Goal: Find specific page/section: Find specific page/section

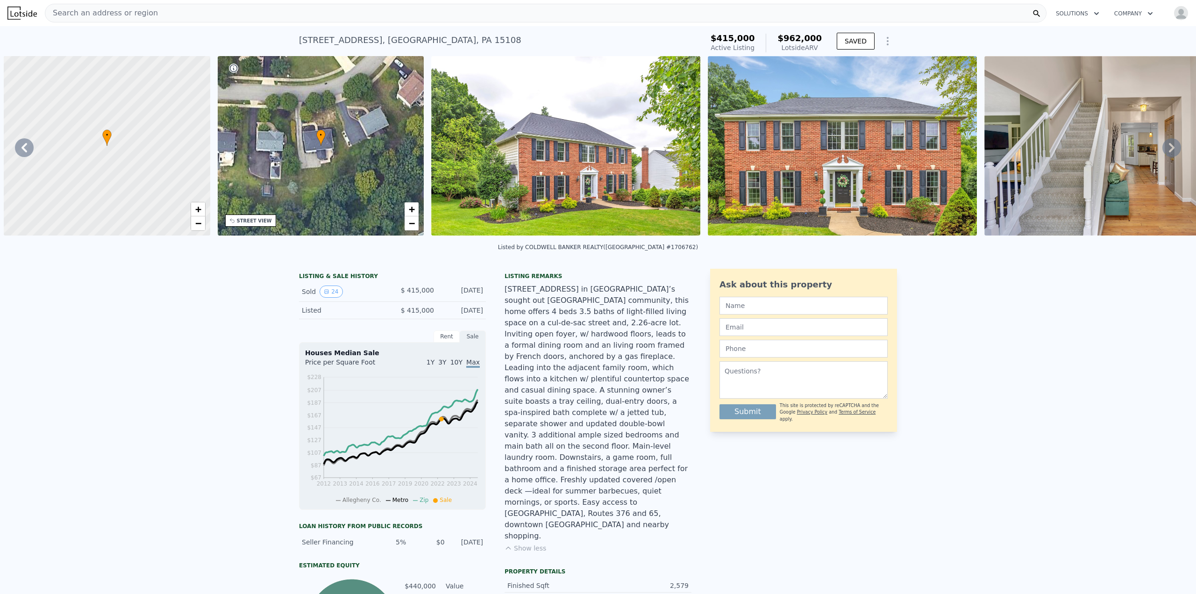
scroll to position [0, 2086]
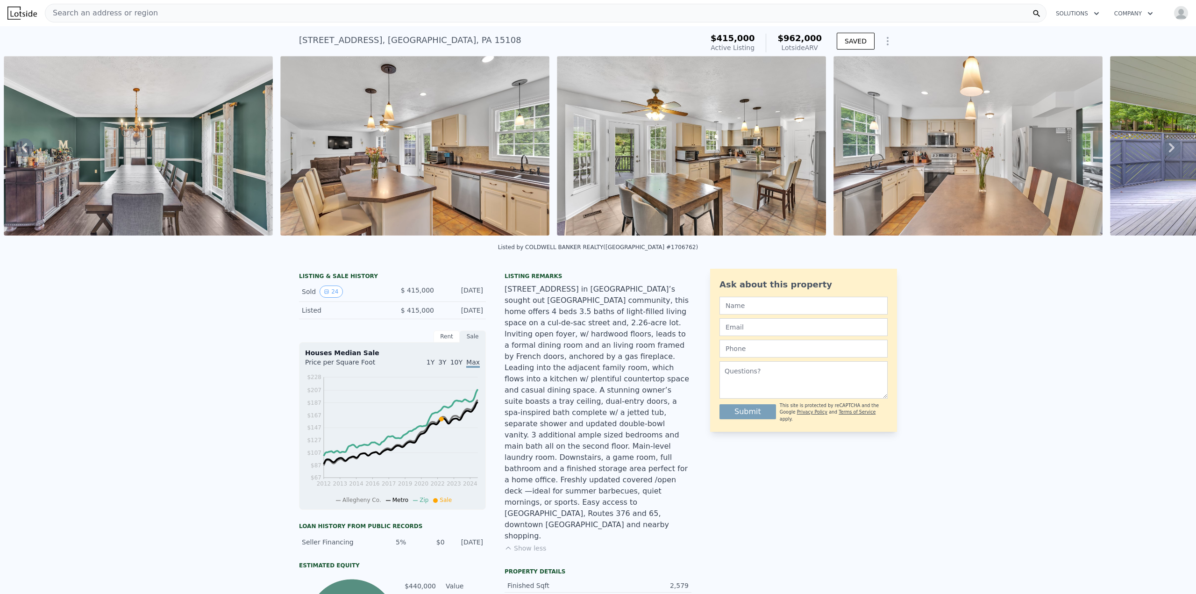
click at [126, 7] on div "Search an address or region" at bounding box center [101, 13] width 113 height 18
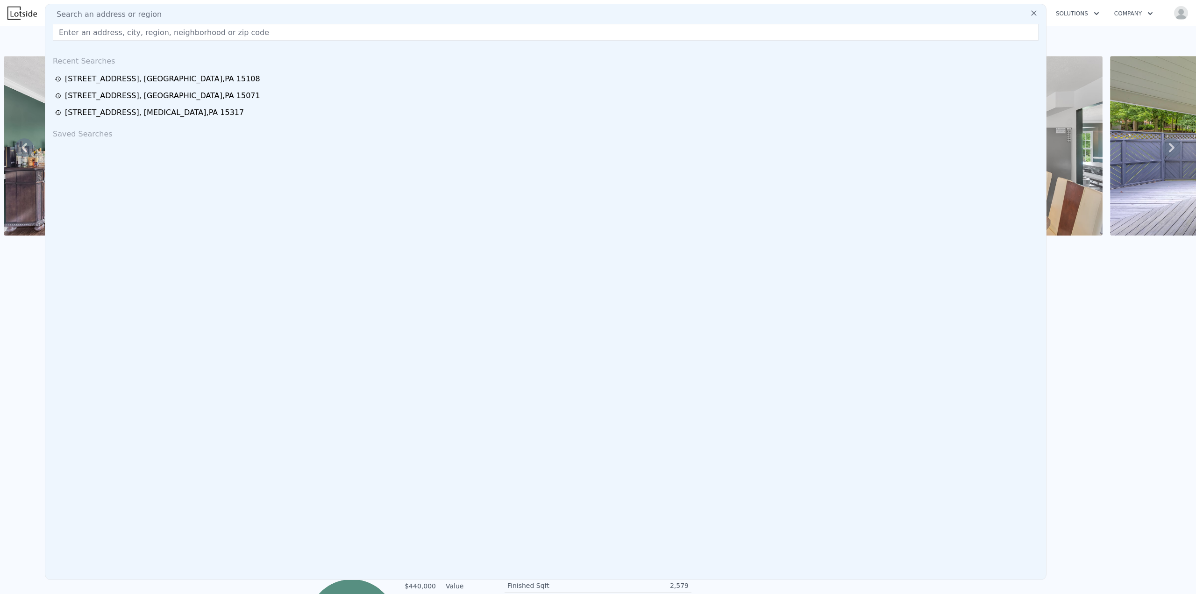
click at [127, 8] on div "Search an address or region Recent Searches [STREET_ADDRESS] [STREET_ADDRESS][G…" at bounding box center [545, 292] width 1001 height 576
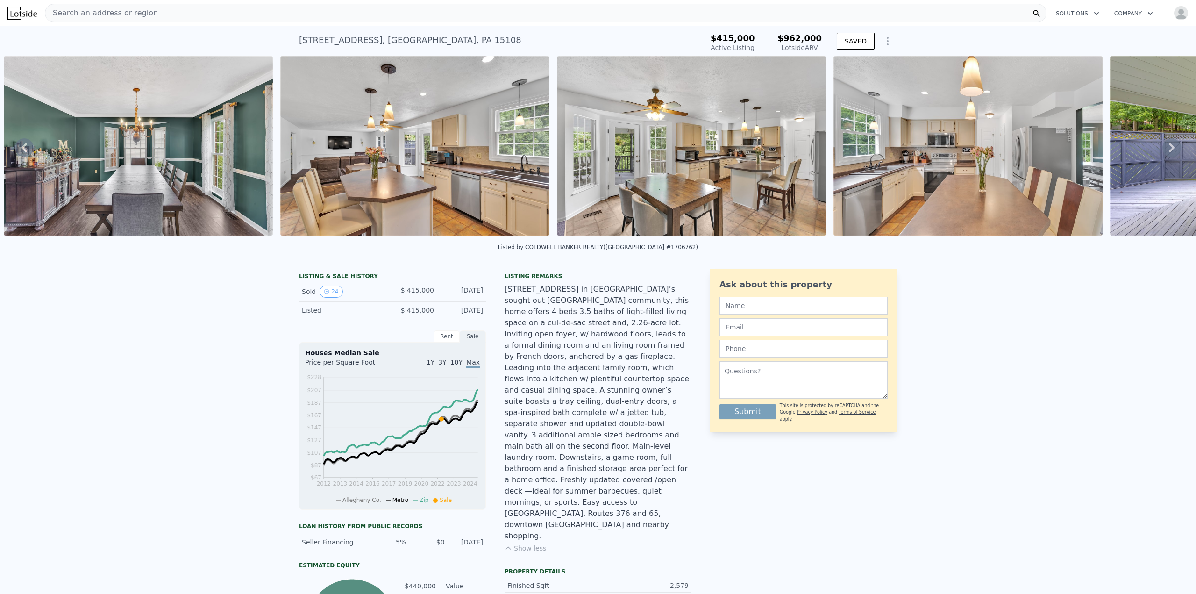
click at [1092, 274] on div "LISTING & SALE HISTORY Sold 24 $ 415,000 [DATE] Listed $ 415,000 [DATE] Rent Sa…" at bounding box center [598, 544] width 1196 height 566
click at [864, 41] on button "SAVED" at bounding box center [855, 41] width 38 height 17
click at [77, 10] on span "Search an address or region" at bounding box center [101, 12] width 113 height 11
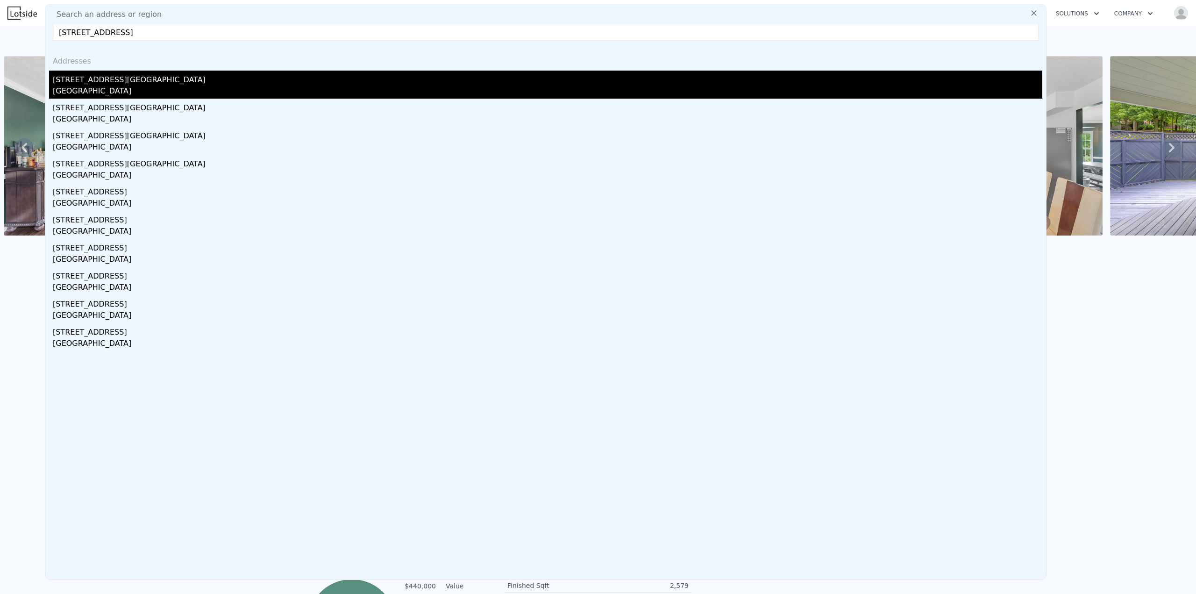
type input "[STREET_ADDRESS]"
click at [109, 93] on div "[GEOGRAPHIC_DATA]" at bounding box center [547, 91] width 989 height 13
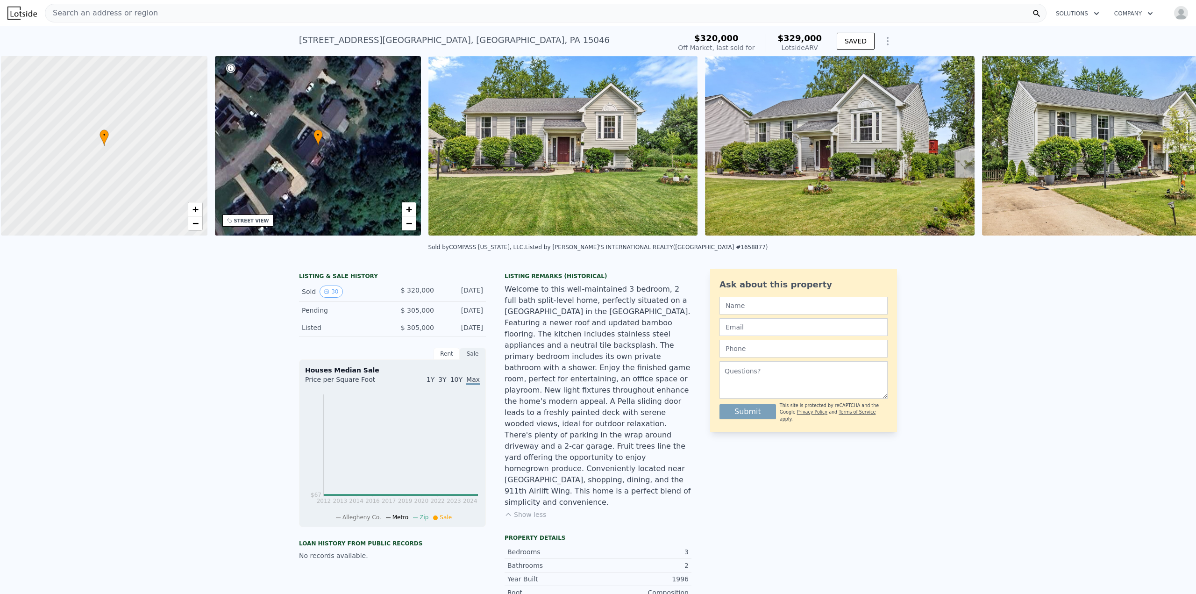
scroll to position [0, 4]
click at [98, 19] on div "Search an address or region" at bounding box center [101, 13] width 113 height 18
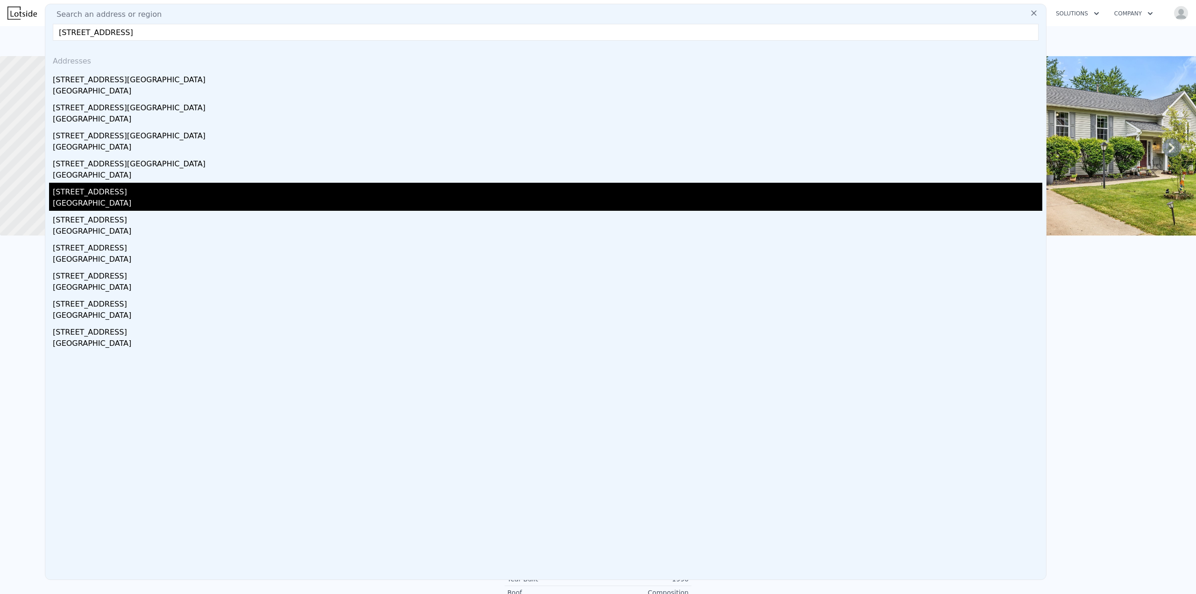
type input "[STREET_ADDRESS]"
click at [129, 192] on div "[STREET_ADDRESS]" at bounding box center [547, 190] width 989 height 15
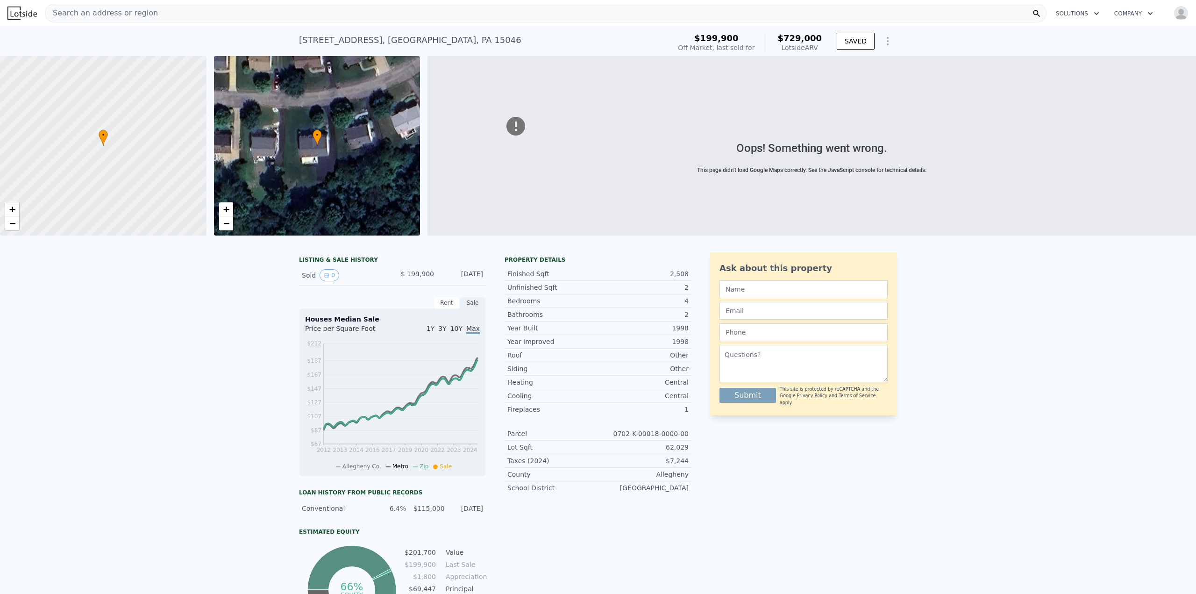
click at [340, 12] on div "Search an address or region" at bounding box center [545, 13] width 1001 height 19
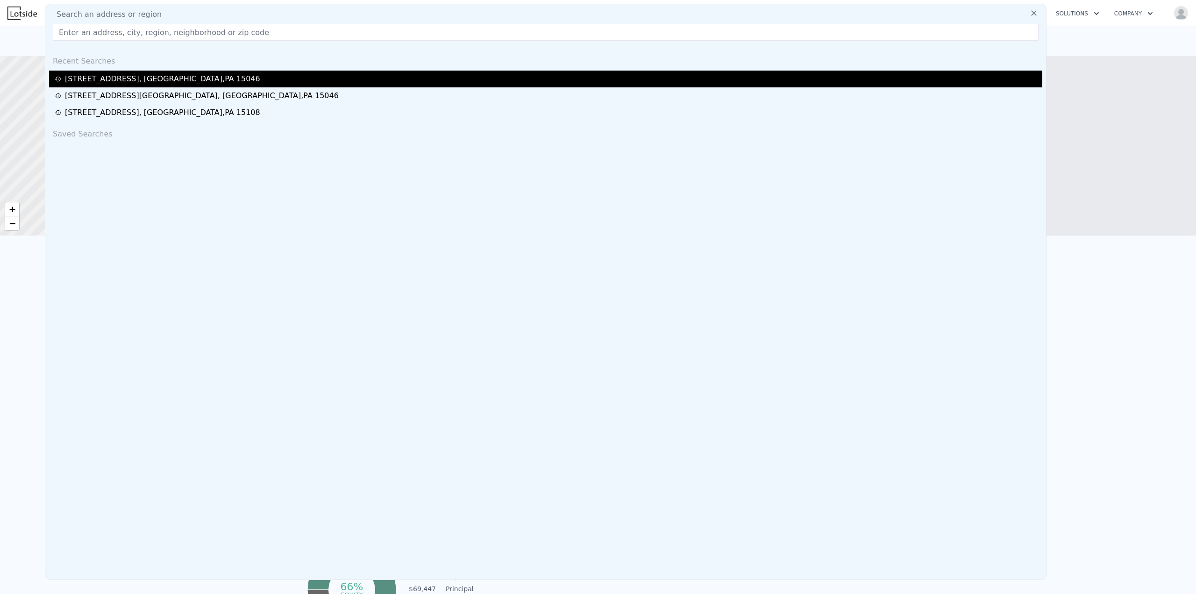
click at [212, 77] on div "[STREET_ADDRESS]" at bounding box center [162, 78] width 195 height 11
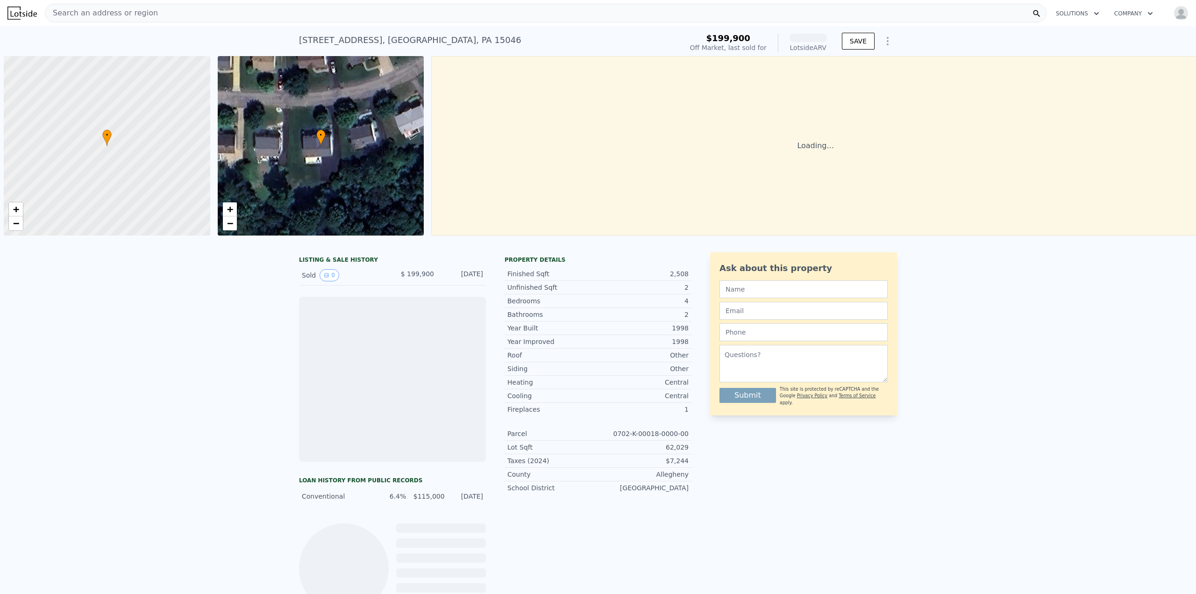
scroll to position [0, 4]
